Goal: Task Accomplishment & Management: Manage account settings

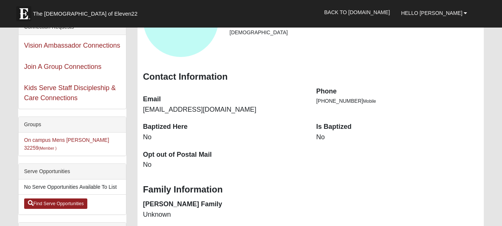
scroll to position [138, 0]
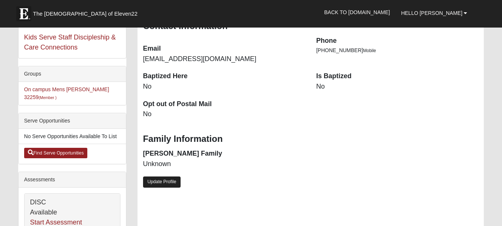
click at [175, 180] on link "Update Profile" at bounding box center [162, 181] width 38 height 11
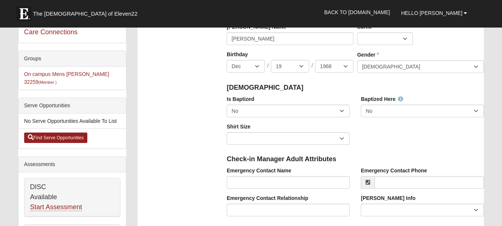
scroll to position [151, 0]
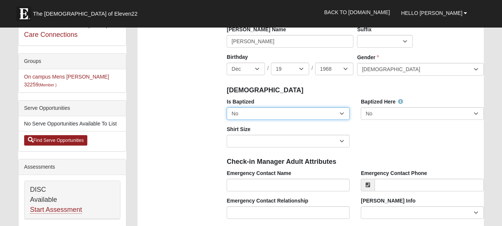
click at [343, 113] on select "No Yes" at bounding box center [288, 113] width 123 height 13
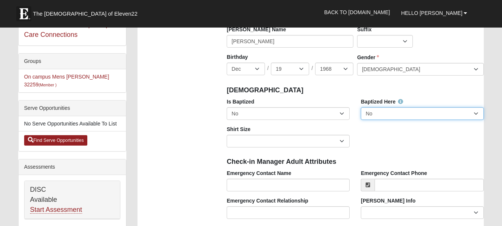
click at [474, 112] on select "No Yes" at bounding box center [422, 113] width 123 height 13
click at [460, 89] on h4 "[DEMOGRAPHIC_DATA]" at bounding box center [355, 90] width 257 height 8
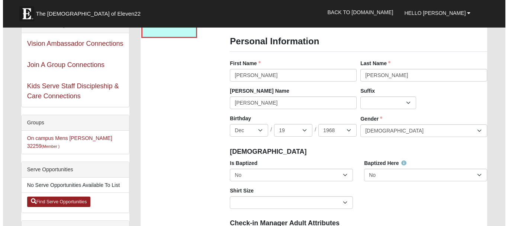
scroll to position [0, 0]
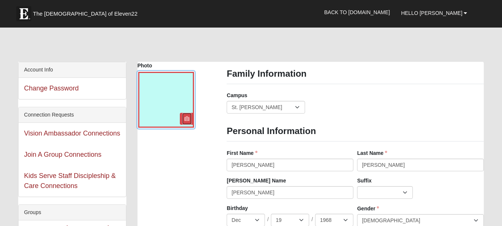
click at [187, 119] on icon at bounding box center [186, 118] width 5 height 5
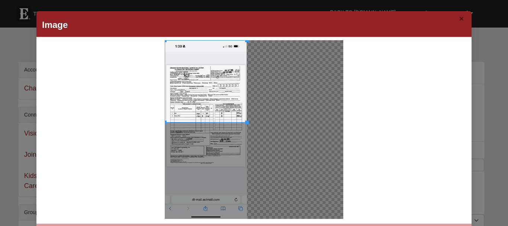
click at [458, 19] on button "×" at bounding box center [461, 18] width 9 height 12
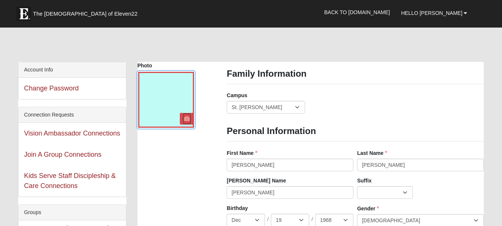
click at [187, 116] on icon at bounding box center [186, 118] width 5 height 5
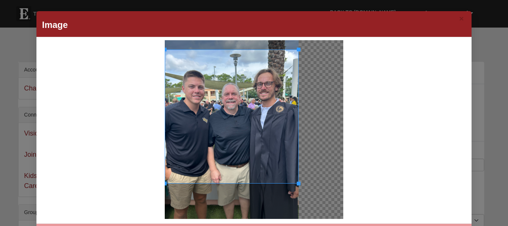
drag, startPoint x: 253, startPoint y: 132, endPoint x: 260, endPoint y: 141, distance: 11.9
click at [260, 141] on div at bounding box center [232, 116] width 134 height 134
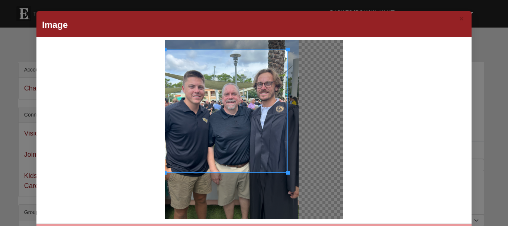
drag, startPoint x: 294, startPoint y: 183, endPoint x: 285, endPoint y: 159, distance: 24.9
click at [285, 159] on div at bounding box center [226, 110] width 123 height 123
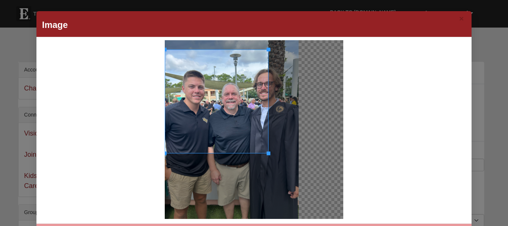
drag, startPoint x: 283, startPoint y: 172, endPoint x: 286, endPoint y: 160, distance: 12.7
click at [286, 160] on div at bounding box center [232, 129] width 134 height 178
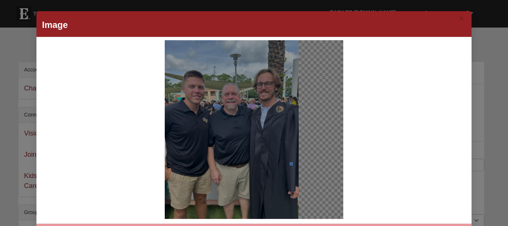
drag, startPoint x: 287, startPoint y: 163, endPoint x: 288, endPoint y: 167, distance: 4.2
click at [288, 167] on div at bounding box center [231, 129] width 135 height 180
click at [282, 165] on div at bounding box center [231, 129] width 135 height 180
click at [292, 184] on div at bounding box center [231, 129] width 135 height 180
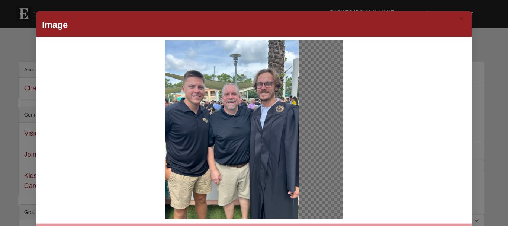
click at [292, 184] on div at bounding box center [231, 129] width 135 height 180
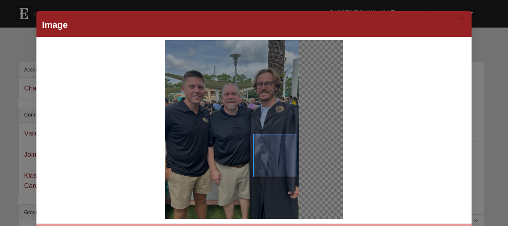
drag, startPoint x: 292, startPoint y: 176, endPoint x: 250, endPoint y: 162, distance: 44.6
click at [250, 162] on div at bounding box center [232, 129] width 134 height 178
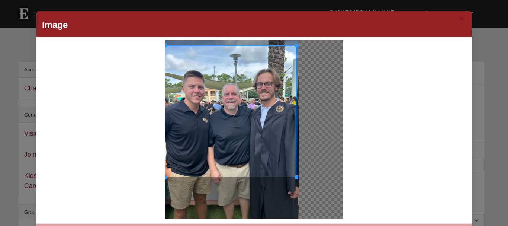
drag, startPoint x: 250, startPoint y: 133, endPoint x: 161, endPoint y: 123, distance: 90.2
click at [161, 123] on div at bounding box center [254, 129] width 426 height 178
click at [366, 122] on div at bounding box center [254, 129] width 426 height 178
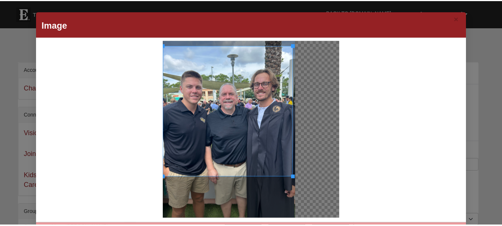
scroll to position [24, 0]
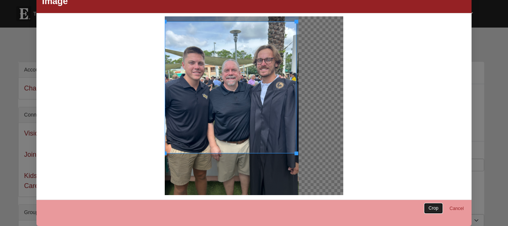
click at [433, 210] on link "Crop" at bounding box center [433, 208] width 19 height 11
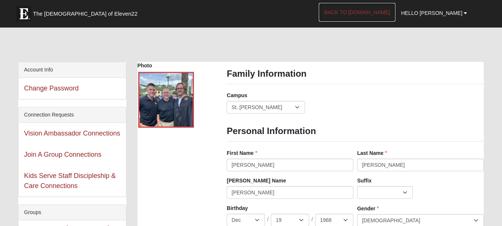
click at [380, 13] on link "Back to [DOMAIN_NAME]" at bounding box center [357, 12] width 77 height 19
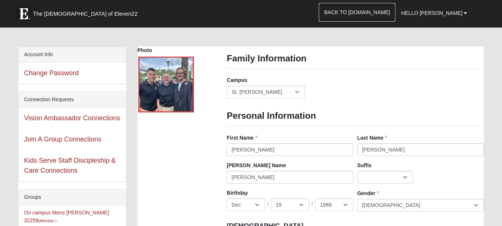
scroll to position [0, 0]
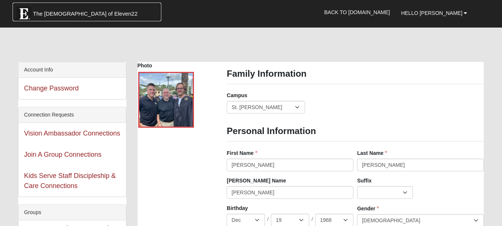
click at [83, 14] on span "The [DEMOGRAPHIC_DATA] of Eleven22" at bounding box center [85, 13] width 104 height 7
